Goal: Task Accomplishment & Management: Manage account settings

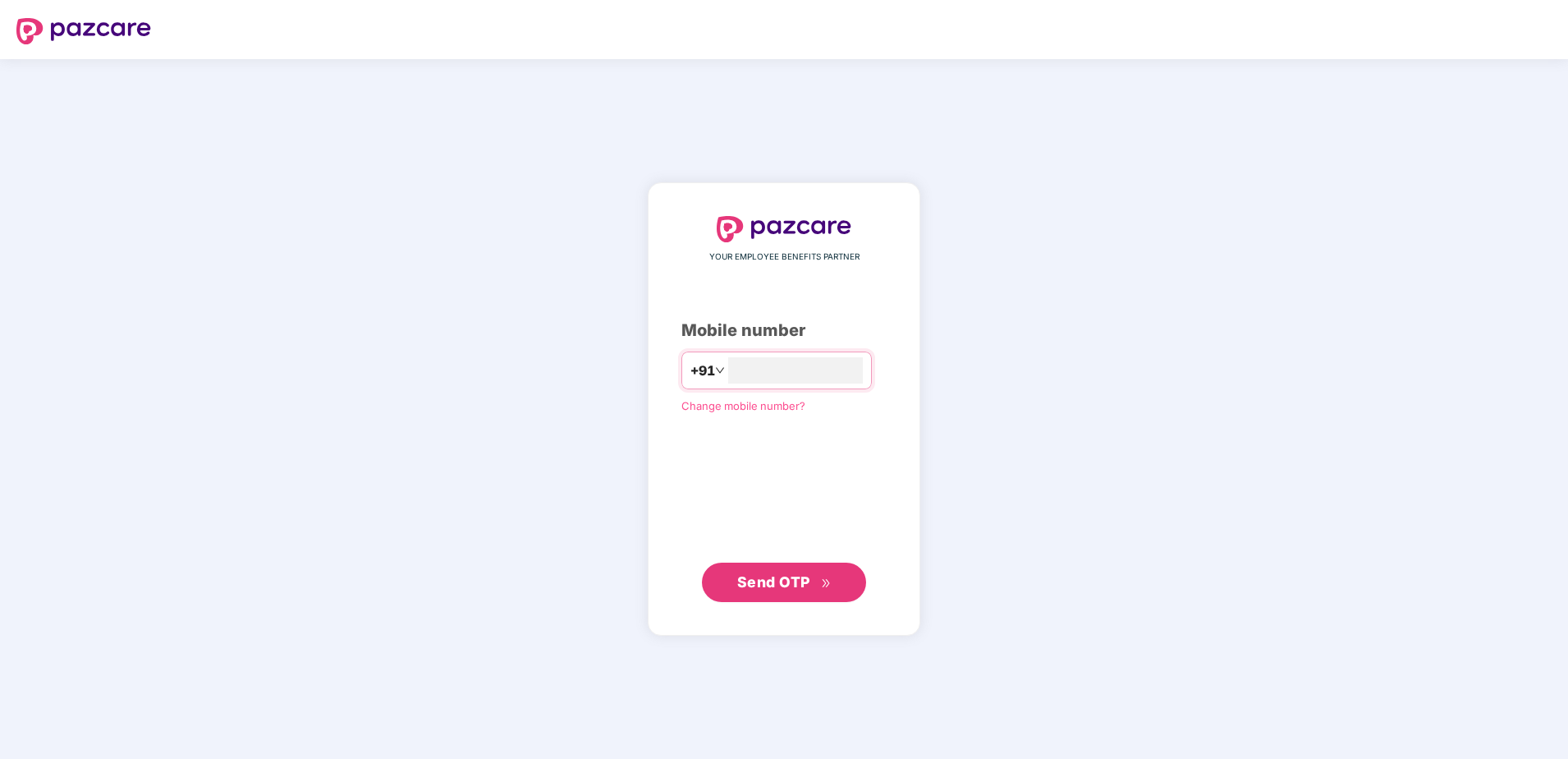
type input "**********"
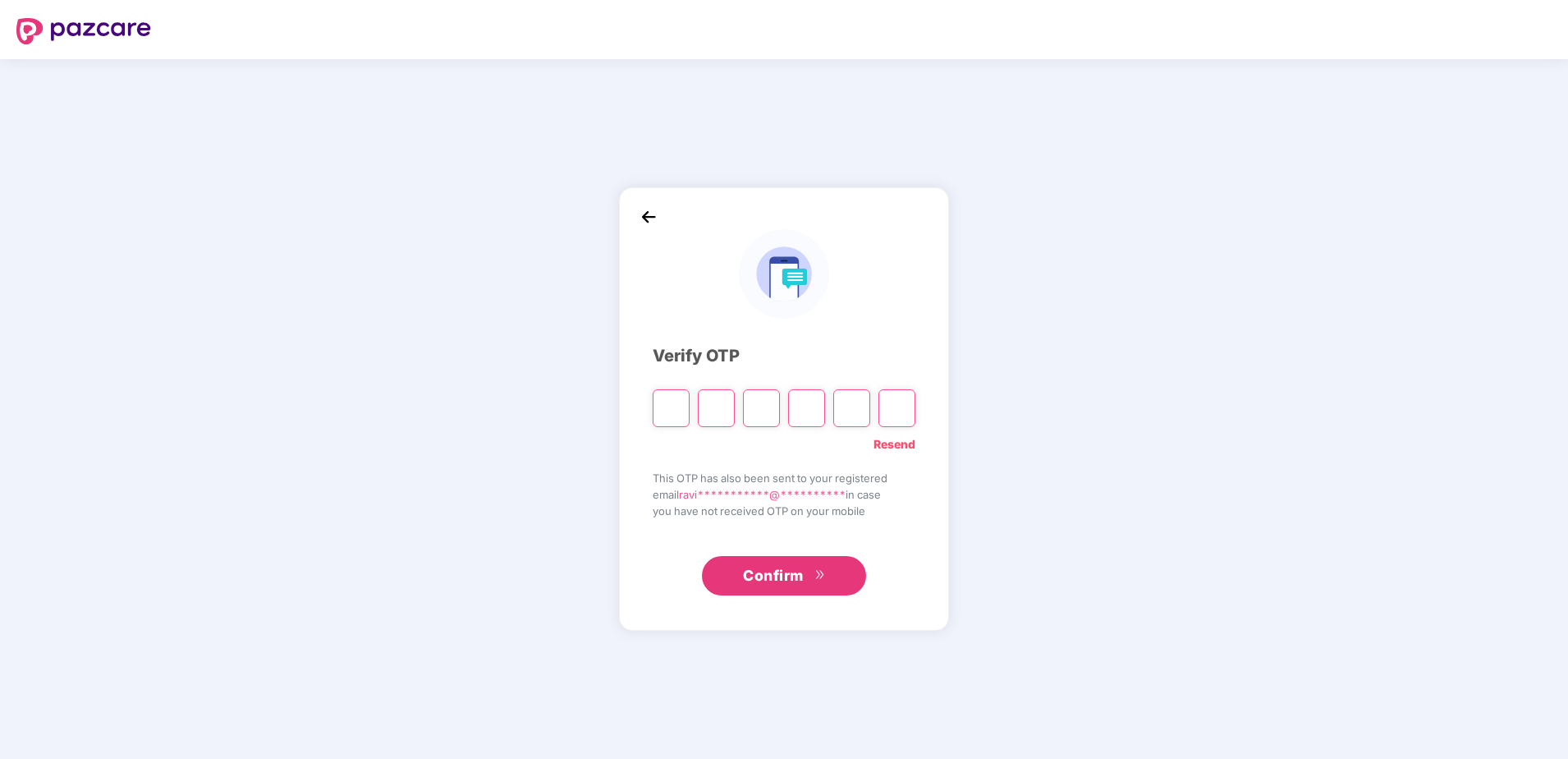
type input "*"
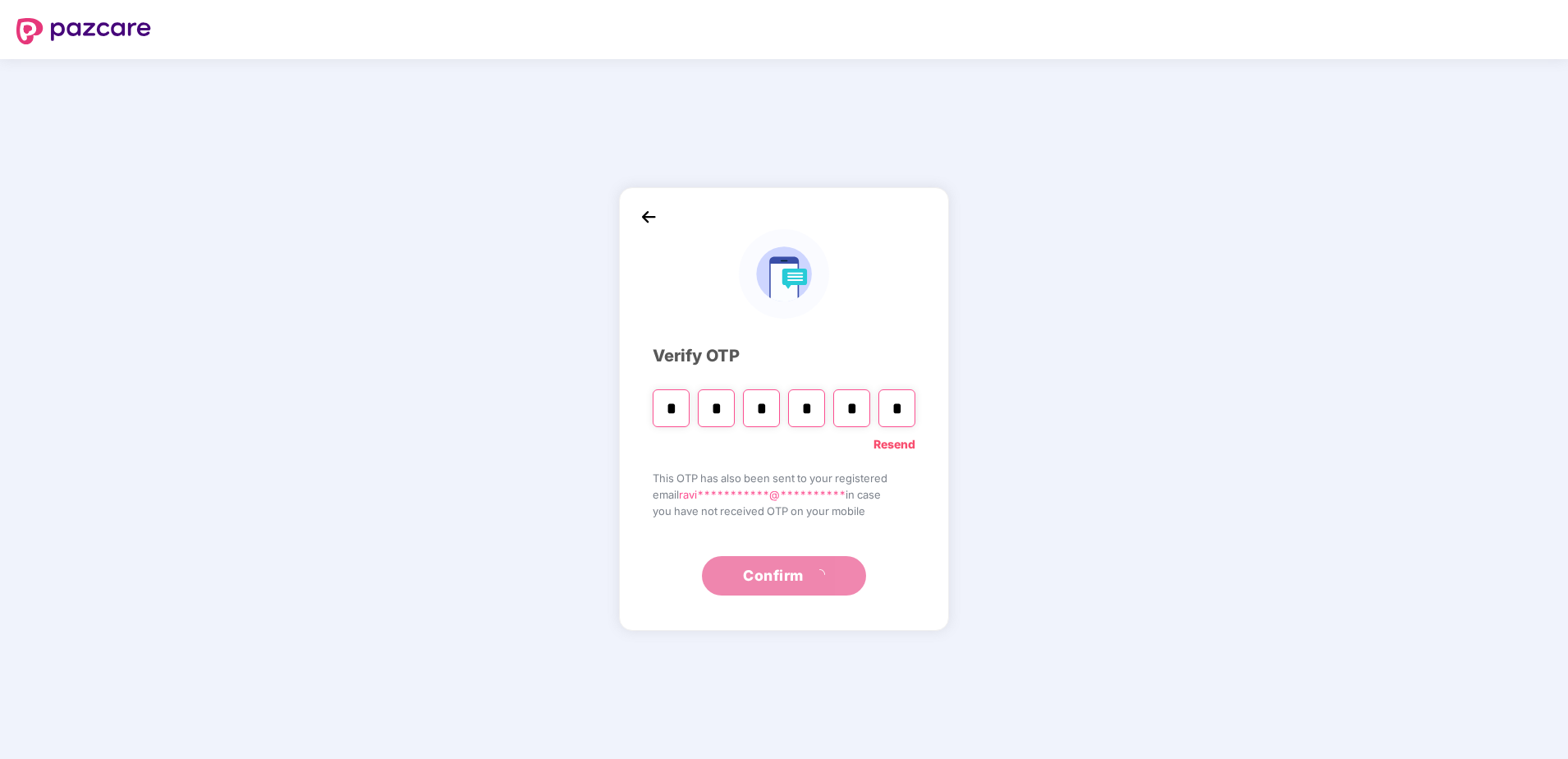
type input "*"
drag, startPoint x: 780, startPoint y: 564, endPoint x: 773, endPoint y: 555, distance: 11.4
click at [775, 556] on button "Confirm" at bounding box center [784, 576] width 164 height 40
click at [906, 408] on input "*" at bounding box center [897, 408] width 37 height 38
type input "*"
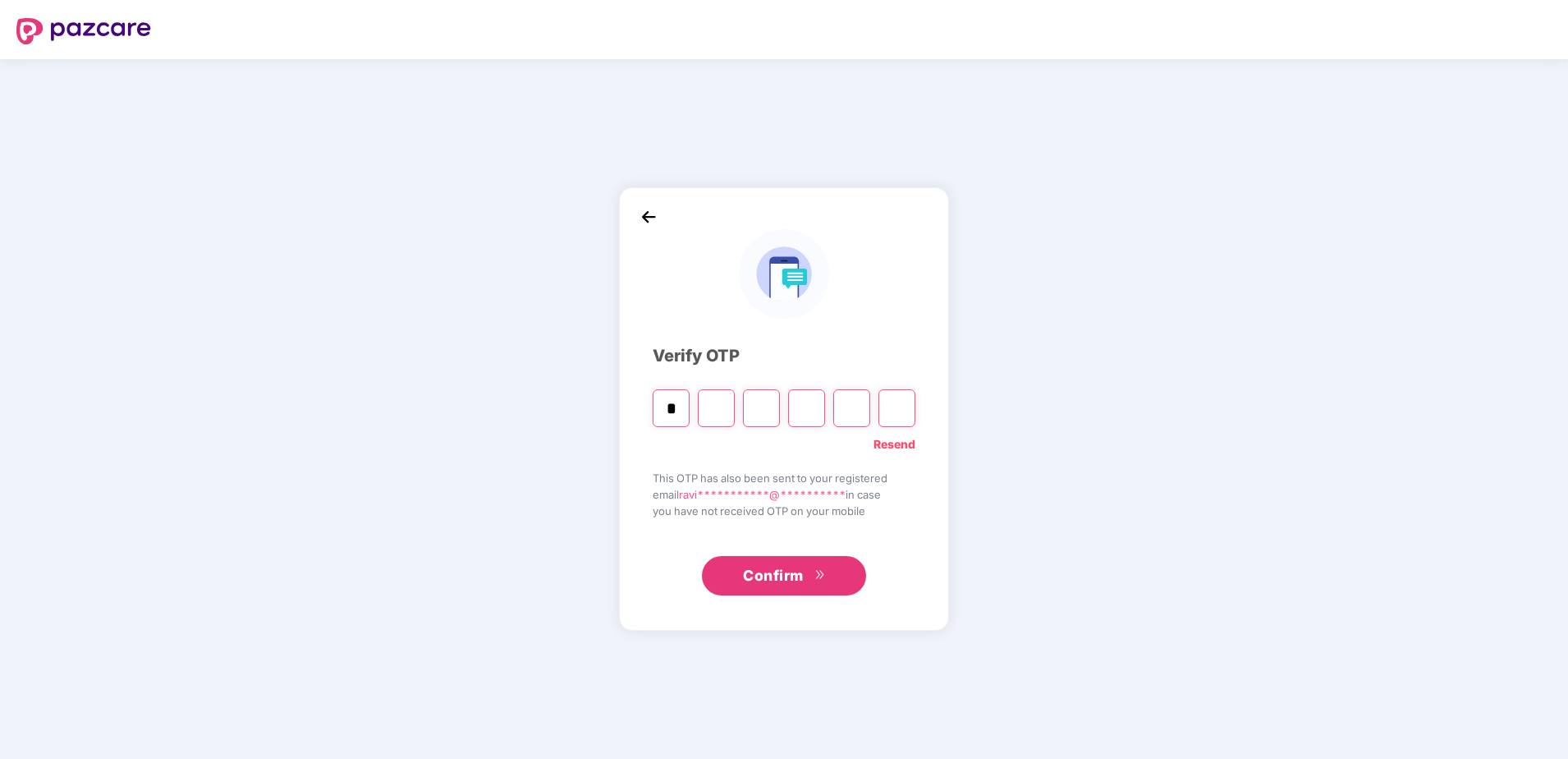
type input "*"
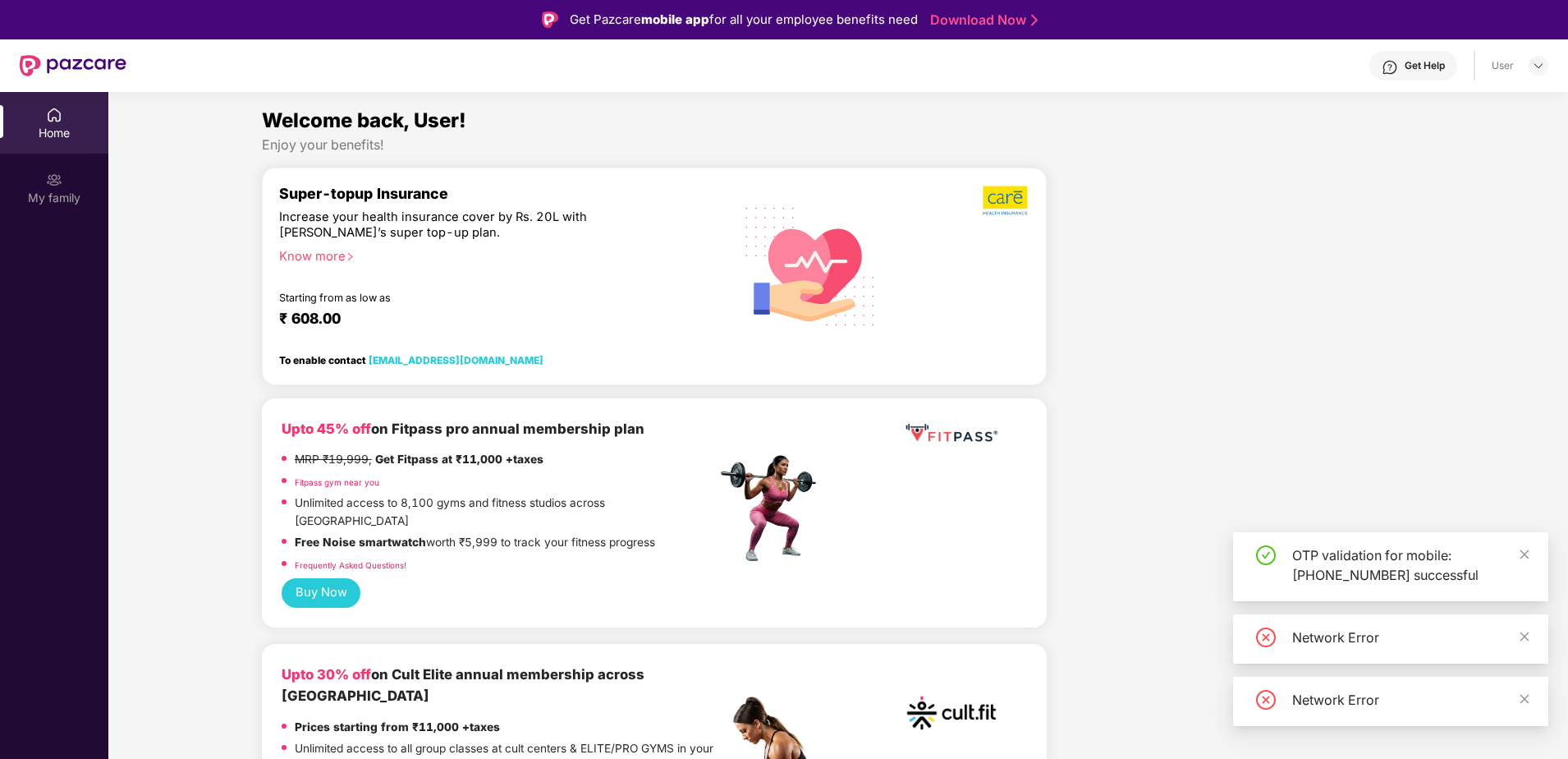
drag, startPoint x: 1524, startPoint y: 702, endPoint x: 1527, endPoint y: 678, distance: 24.2
click at [1525, 700] on icon "close" at bounding box center [1524, 699] width 11 height 11
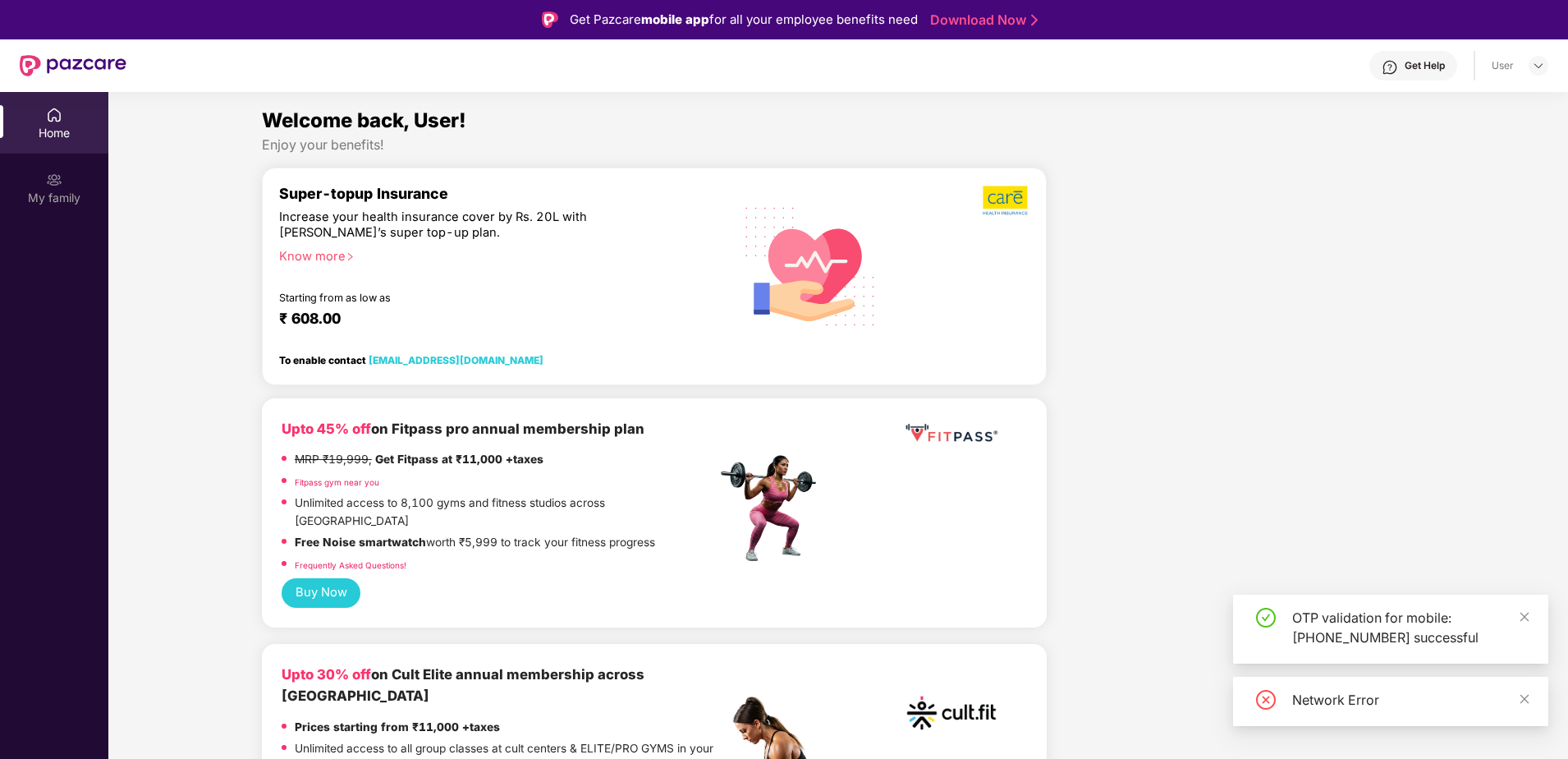
drag, startPoint x: 1523, startPoint y: 701, endPoint x: 1524, endPoint y: 670, distance: 31.0
click at [1523, 699] on icon "close" at bounding box center [1524, 699] width 11 height 11
drag, startPoint x: 1524, startPoint y: 689, endPoint x: 1478, endPoint y: 673, distance: 48.7
click at [1524, 687] on div "OTP validation for mobile: [PHONE_NUMBER] successful" at bounding box center [1390, 692] width 315 height 69
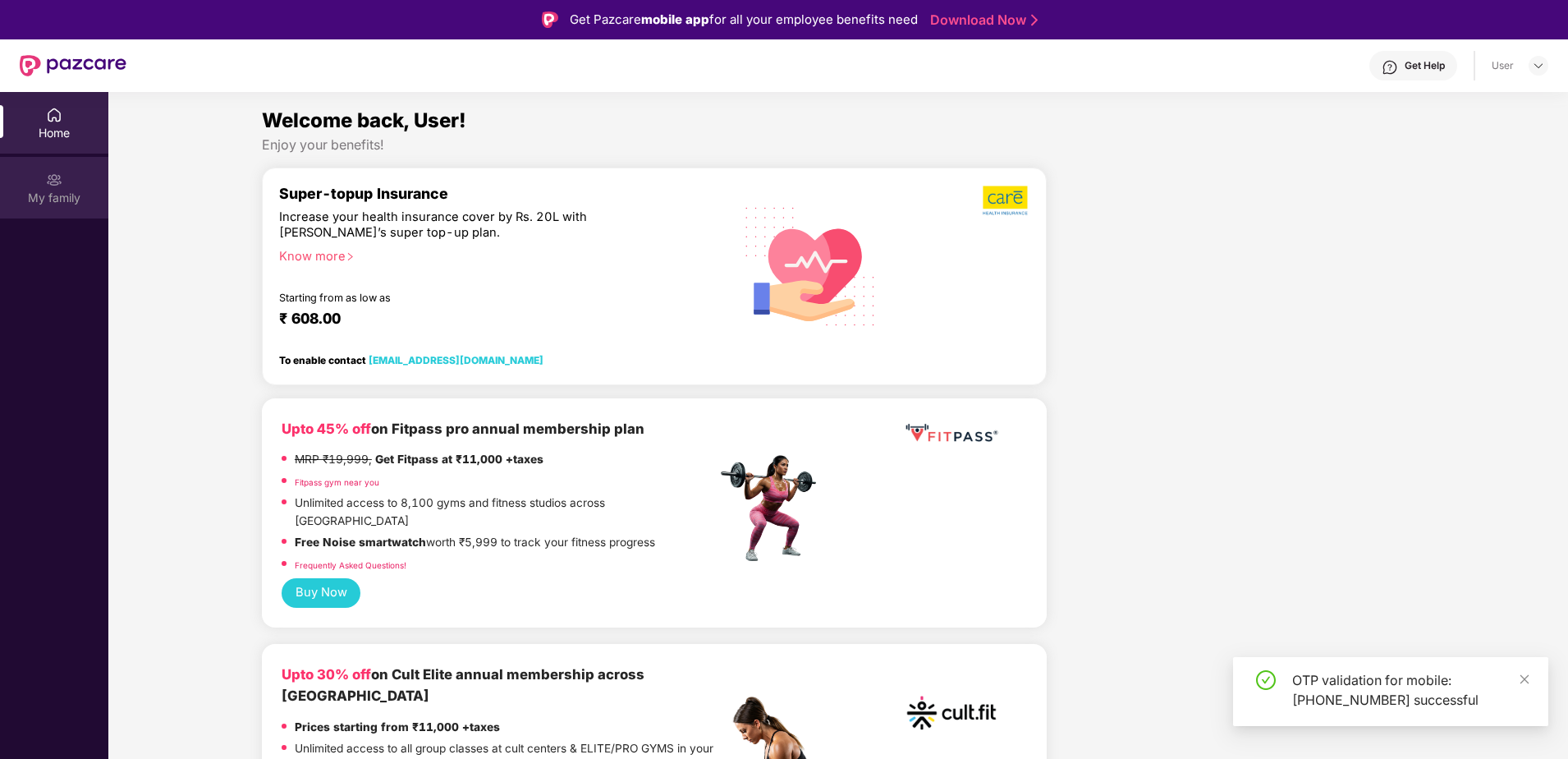
click at [36, 193] on div "My family" at bounding box center [54, 198] width 109 height 16
